Goal: Transaction & Acquisition: Purchase product/service

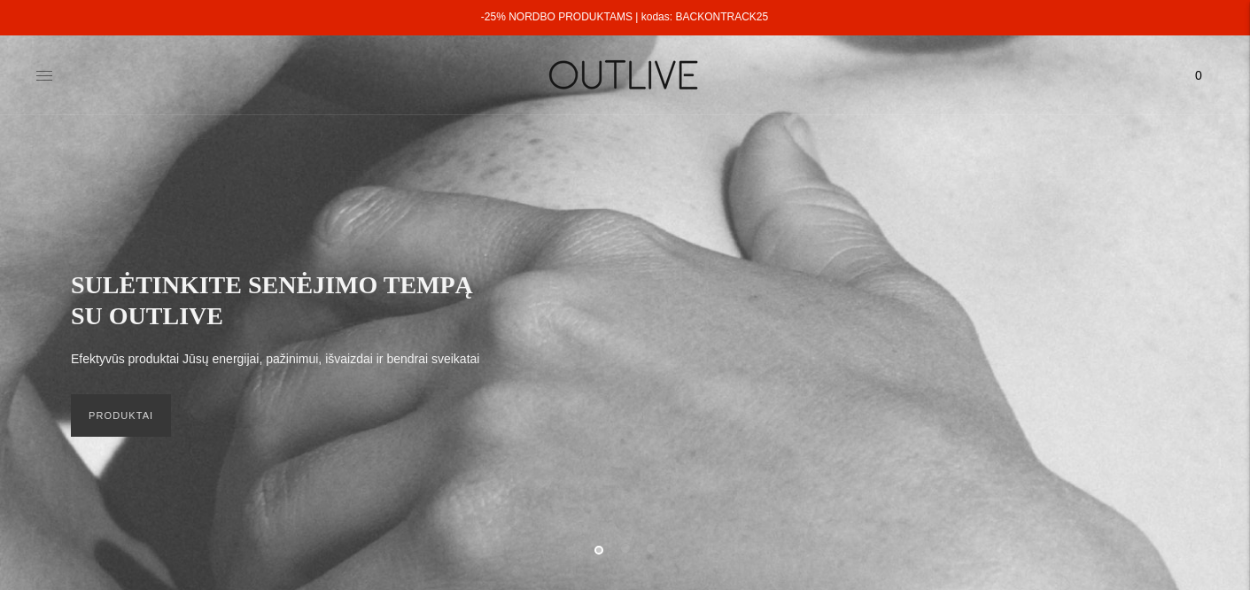
click at [45, 81] on icon at bounding box center [44, 75] width 18 height 18
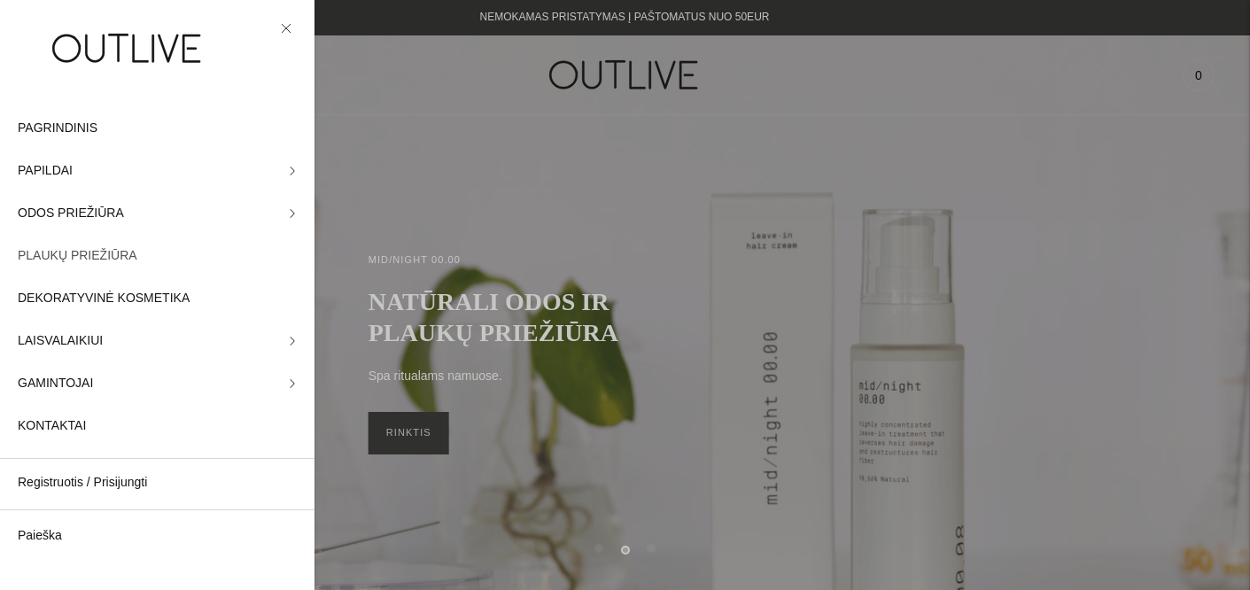
click at [127, 261] on span "PLAUKŲ PRIEŽIŪRA" at bounding box center [78, 255] width 120 height 21
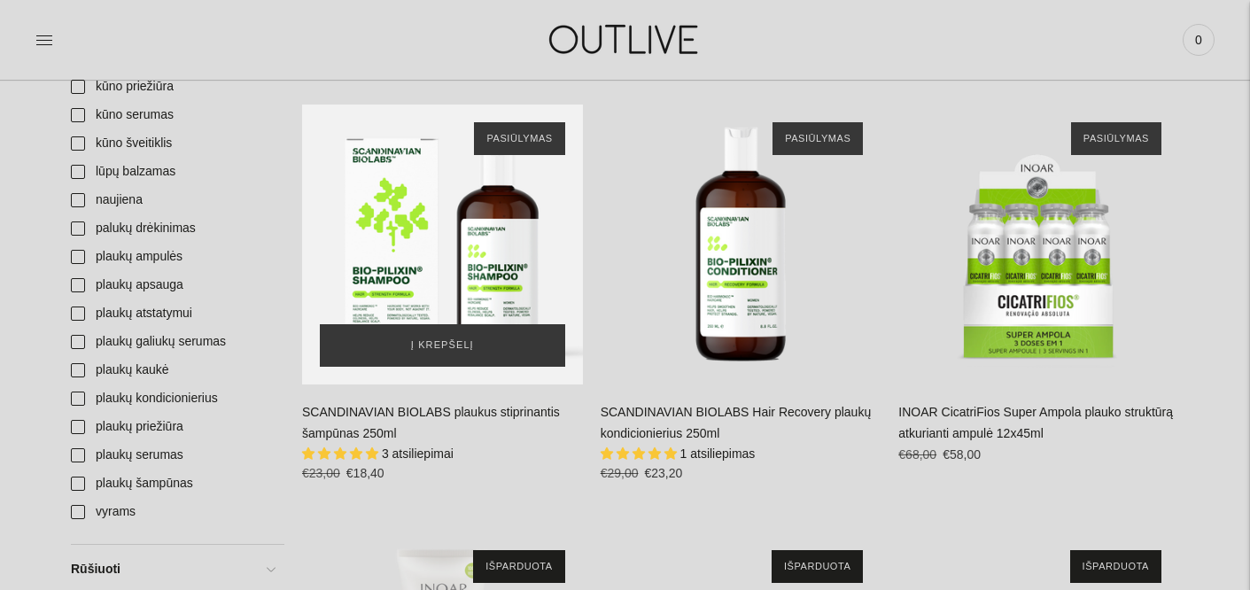
scroll to position [981, 0]
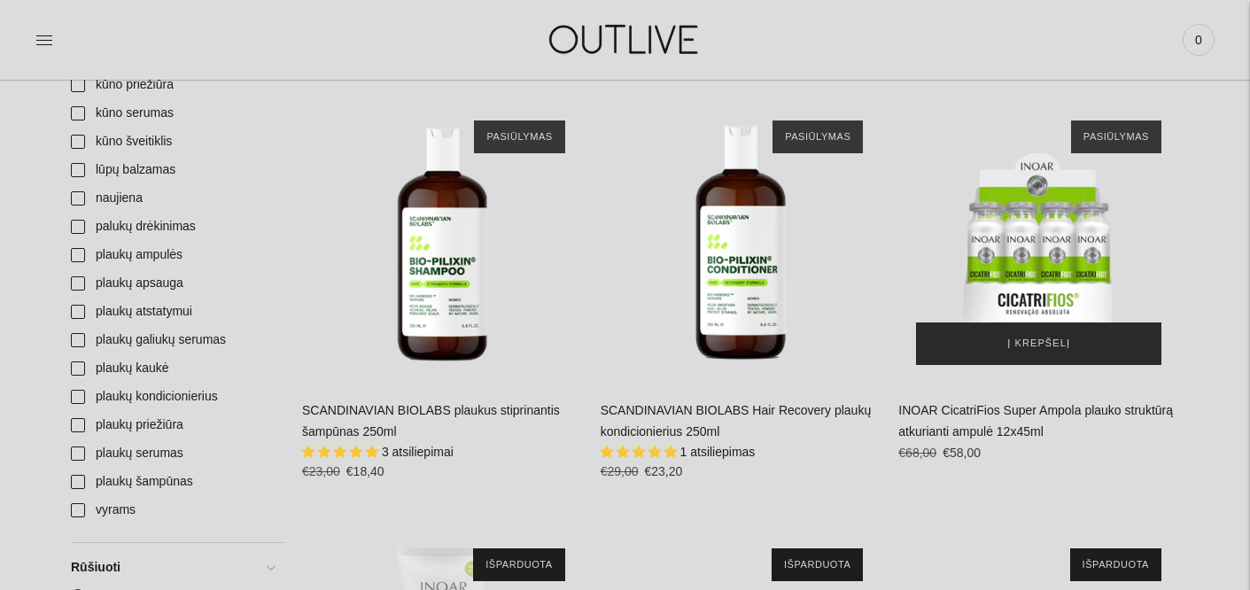
click at [1068, 335] on span "Į krepšelį" at bounding box center [1038, 344] width 63 height 18
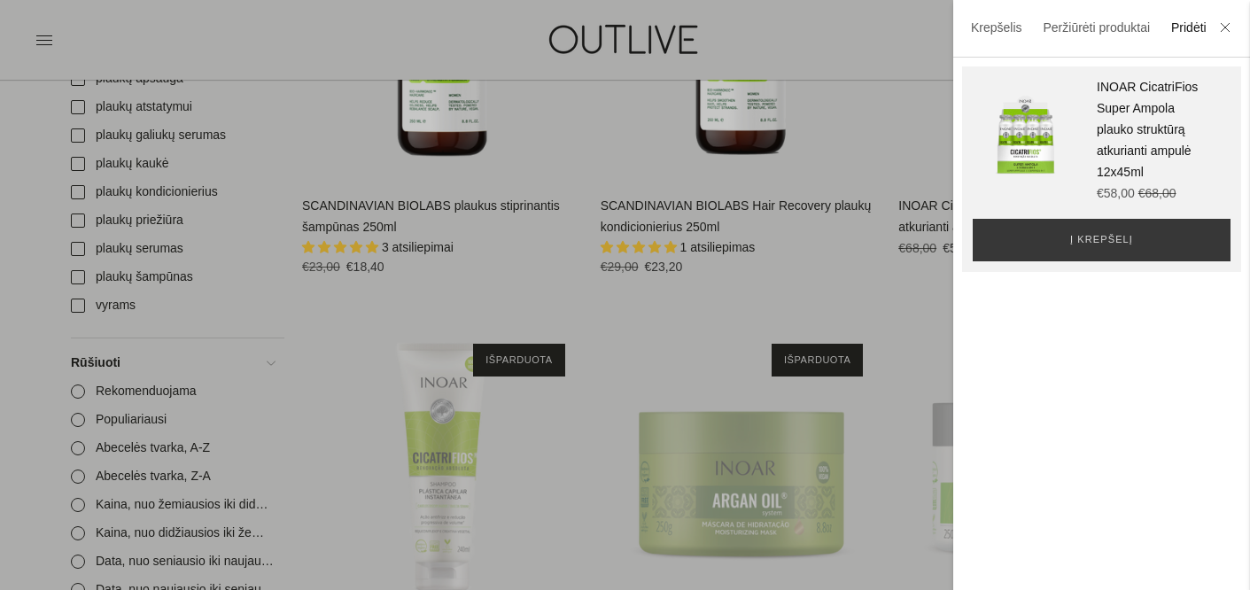
click at [894, 332] on div at bounding box center [625, 295] width 1250 height 590
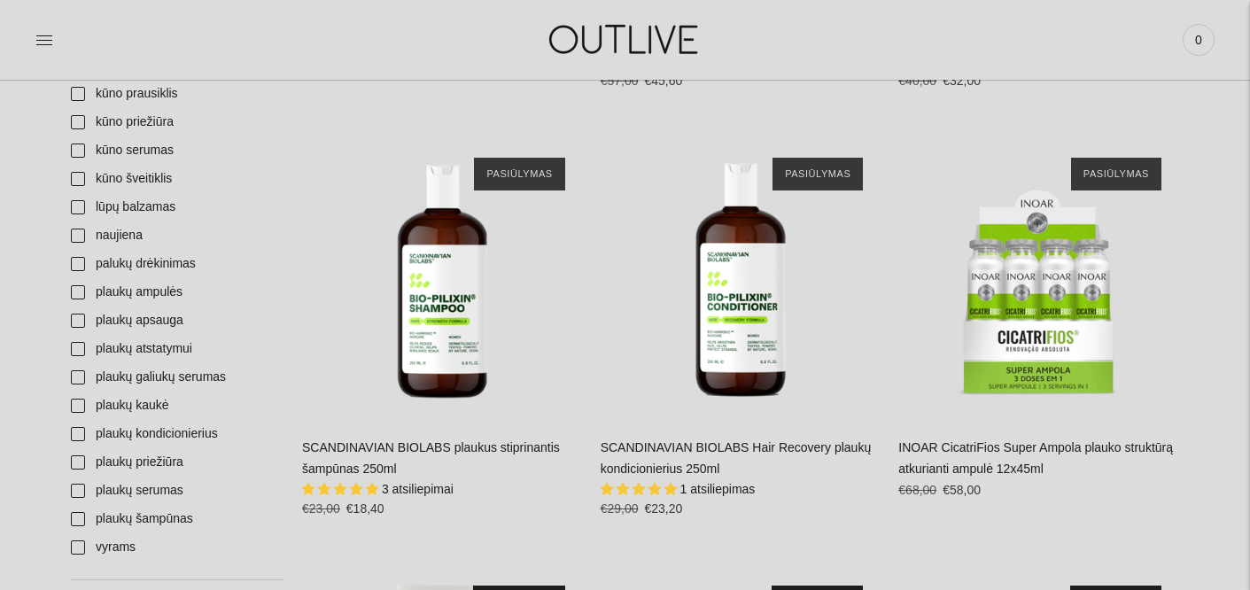
scroll to position [936, 0]
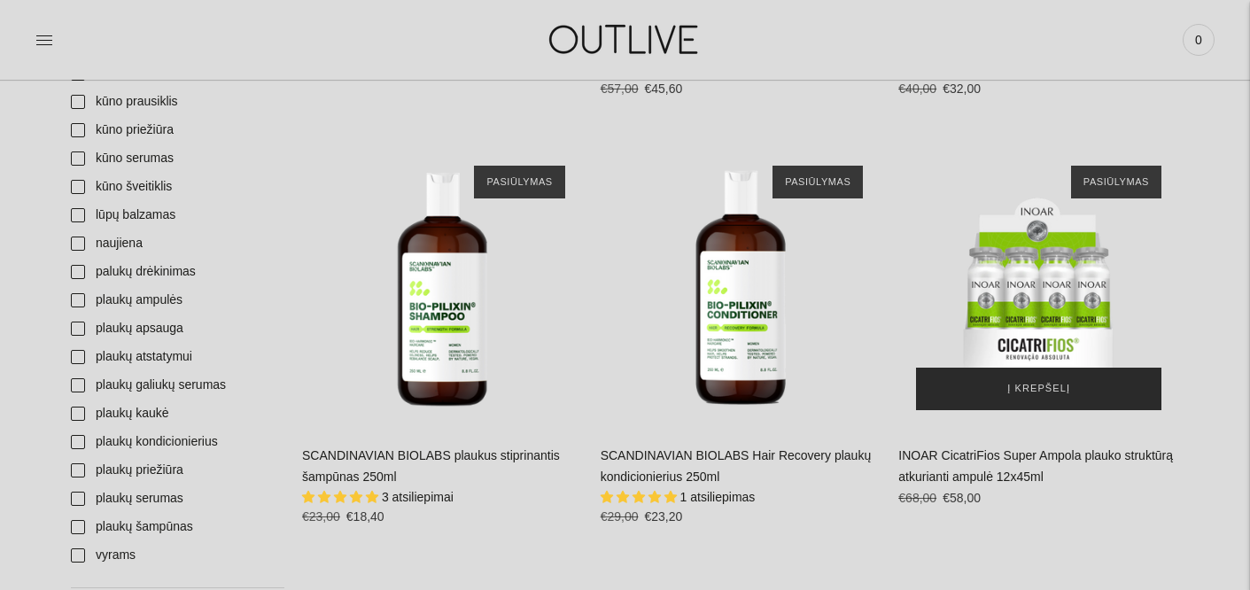
click at [1052, 380] on span "Į krepšelį" at bounding box center [1038, 389] width 63 height 18
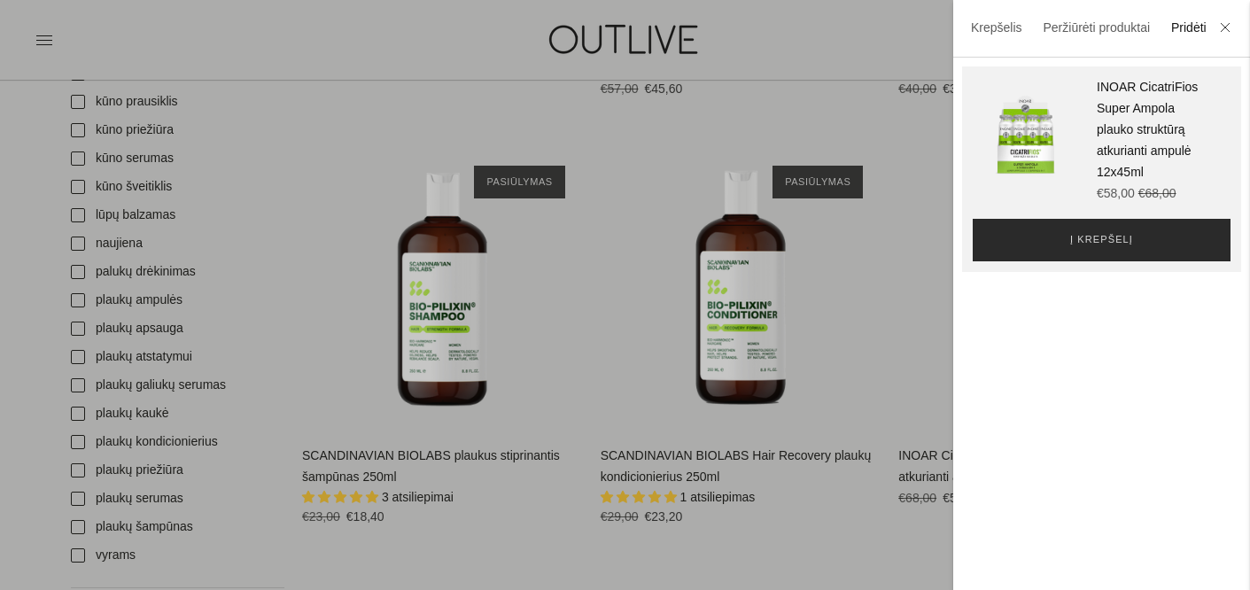
click at [1079, 231] on span "Į krepšelį" at bounding box center [1101, 240] width 63 height 18
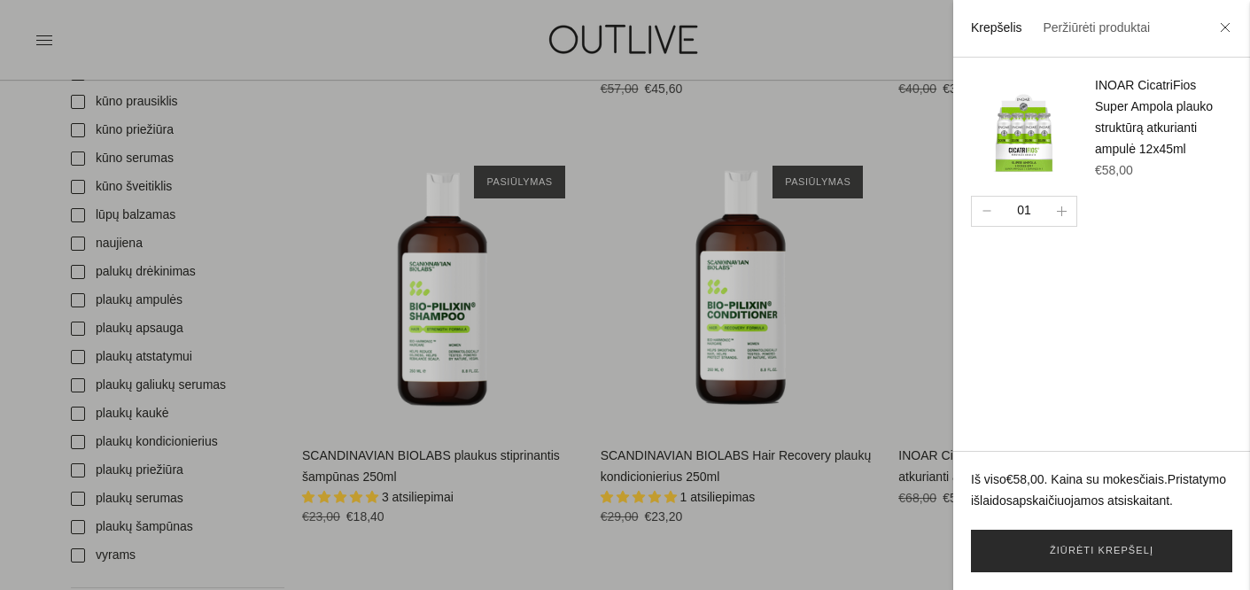
click at [1146, 547] on link "Žiūrėti krepšelį" at bounding box center [1101, 551] width 261 height 43
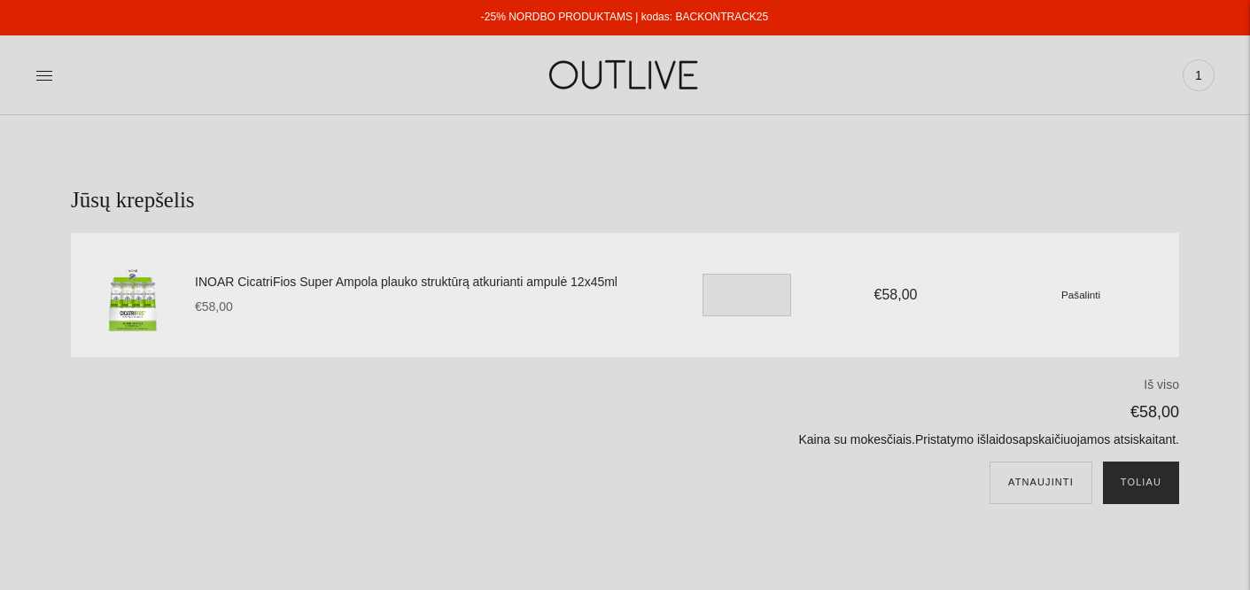
click at [1125, 469] on button "Toliau" at bounding box center [1141, 482] width 76 height 43
